Goal: Information Seeking & Learning: Find contact information

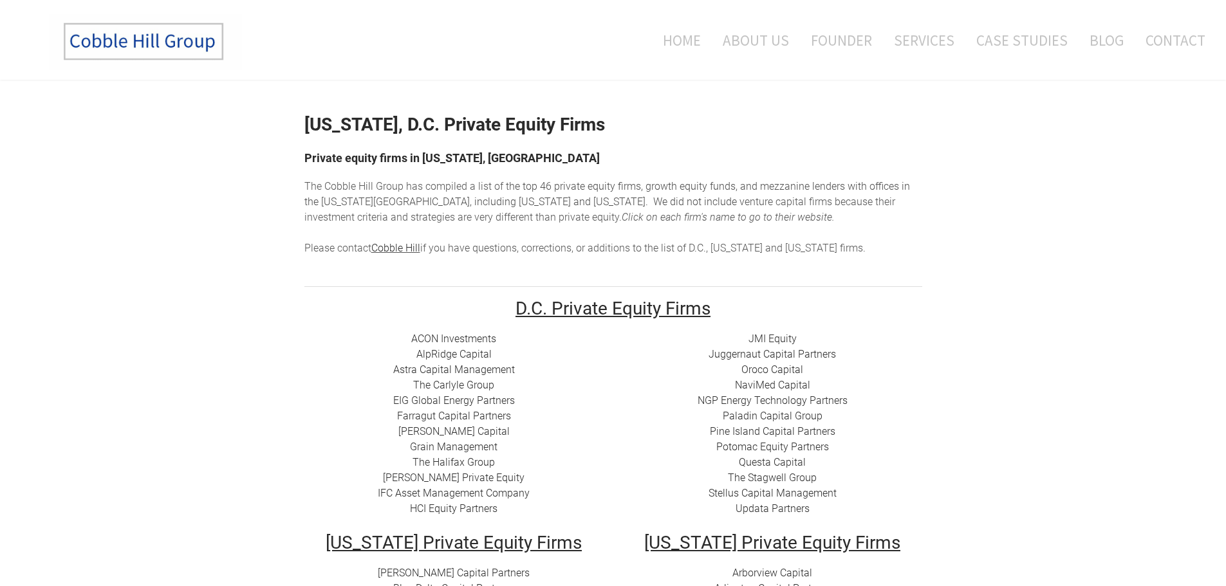
click at [775, 463] on link "Questa Capital" at bounding box center [772, 462] width 67 height 12
click at [775, 461] on link "Questa Capital" at bounding box center [772, 462] width 67 height 12
click at [779, 461] on link "Questa Capital" at bounding box center [772, 462] width 67 height 12
click at [462, 338] on link "ACON Investments" at bounding box center [453, 339] width 85 height 12
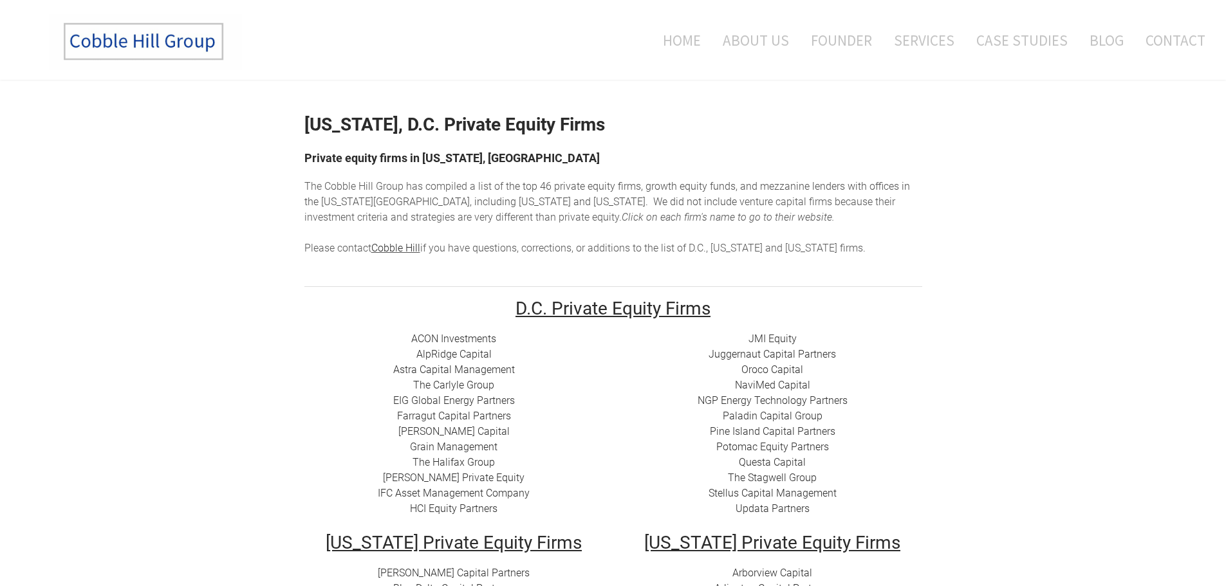
click at [774, 386] on link "NaviMed Capital" at bounding box center [772, 385] width 75 height 12
click at [476, 356] on link "​ AlpRidge Capital" at bounding box center [453, 354] width 75 height 12
click at [478, 449] on link "Grain Management" at bounding box center [454, 447] width 88 height 12
click at [457, 477] on link "[PERSON_NAME] Private Equity​" at bounding box center [454, 478] width 142 height 12
click at [502, 491] on link "IFC Asset Management Company" at bounding box center [454, 493] width 152 height 12
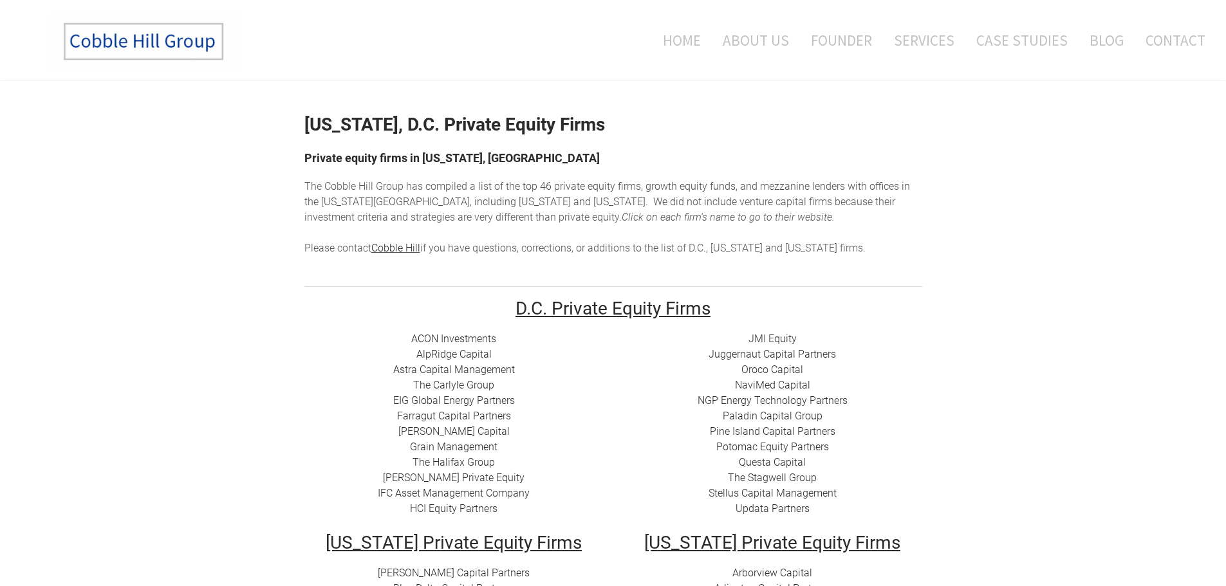
click at [768, 353] on link "Juggernaut Capital Partners" at bounding box center [772, 354] width 127 height 12
click at [811, 478] on link "The Stagwell Group" at bounding box center [772, 478] width 89 height 12
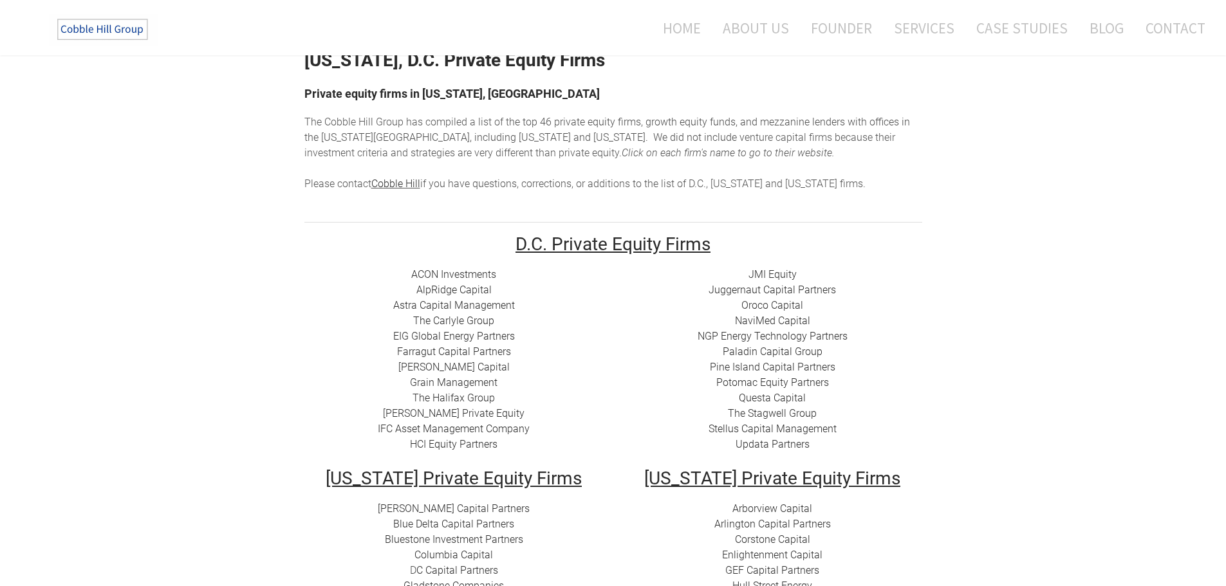
click at [461, 367] on link "​[PERSON_NAME] Capital" at bounding box center [453, 367] width 111 height 12
click at [489, 306] on link "​Astra Capital Management" at bounding box center [454, 305] width 122 height 12
